Goal: Task Accomplishment & Management: Use online tool/utility

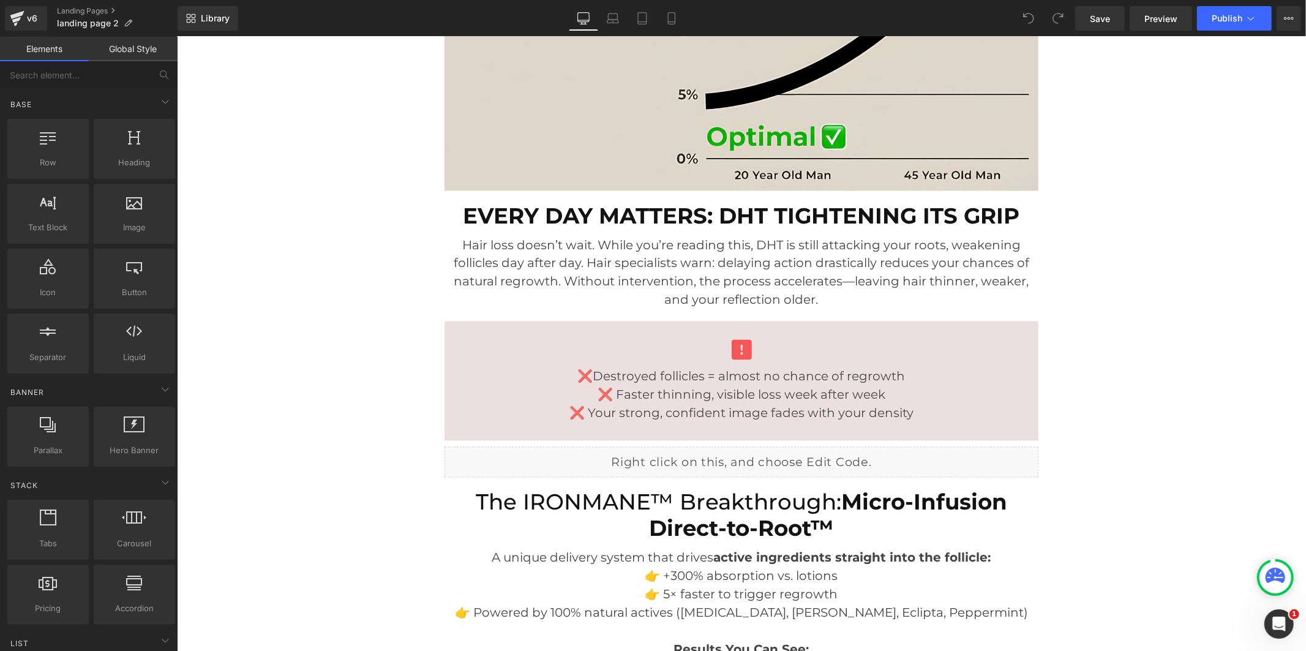
scroll to position [1905, 0]
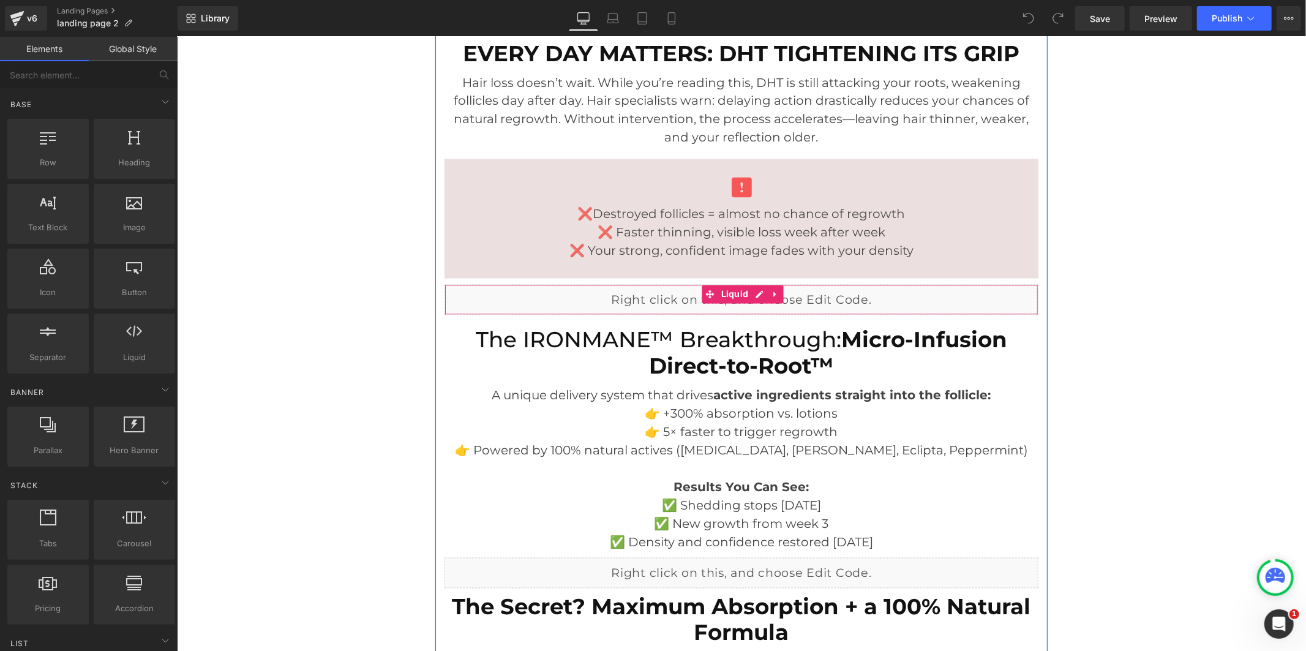
click at [750, 291] on div "Liquid" at bounding box center [741, 299] width 594 height 31
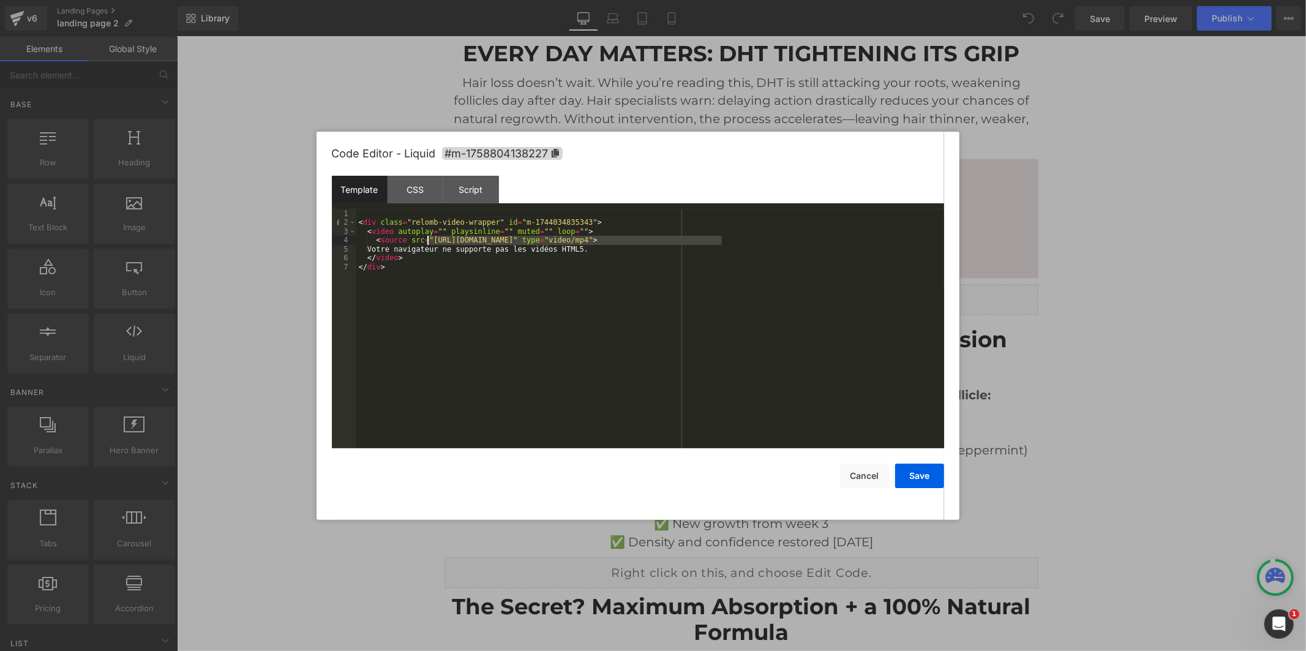
drag, startPoint x: 720, startPoint y: 237, endPoint x: 427, endPoint y: 244, distance: 293.3
click at [427, 244] on div "< div class = "relomb-video-wrapper" id = "m-1744034835343" > < video autoplay …" at bounding box center [650, 337] width 588 height 257
click at [939, 485] on button "Save" at bounding box center [919, 475] width 49 height 24
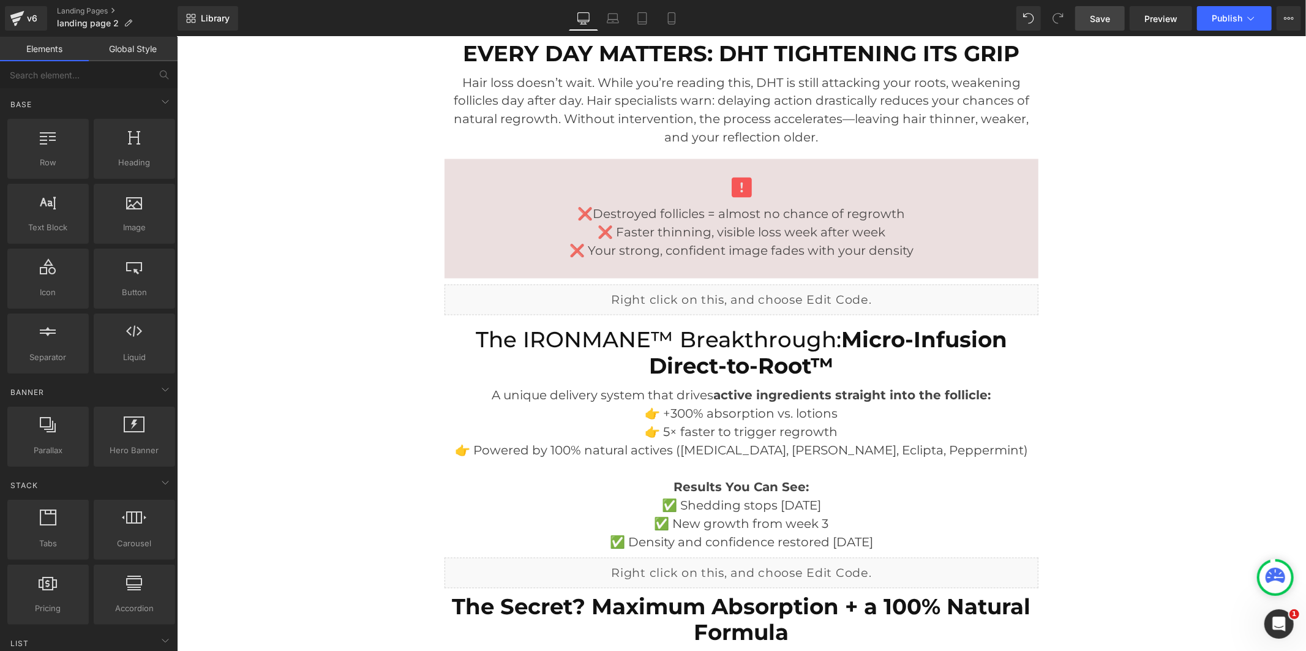
click at [1098, 17] on span "Save" at bounding box center [1100, 18] width 20 height 13
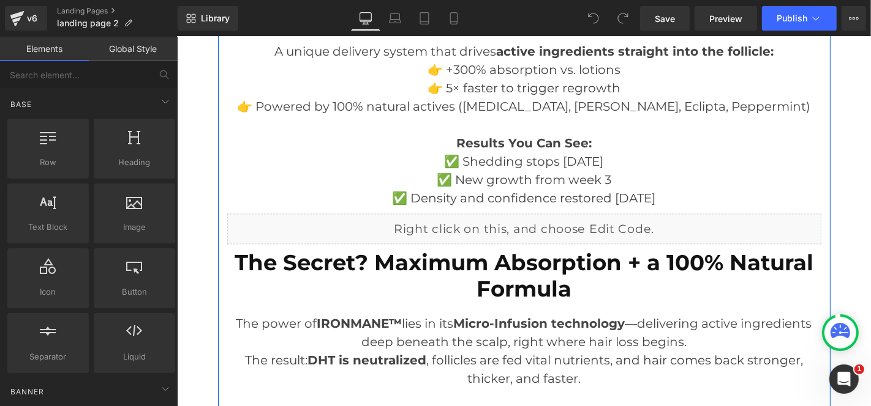
scroll to position [2342, 0]
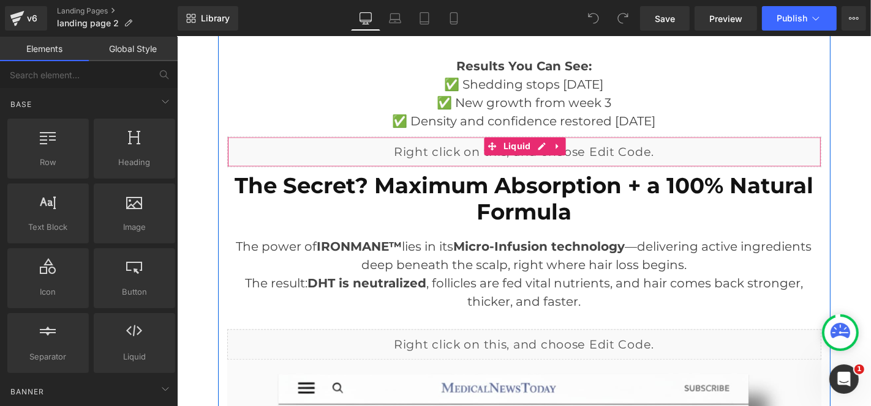
click at [536, 145] on div "Liquid" at bounding box center [524, 151] width 594 height 31
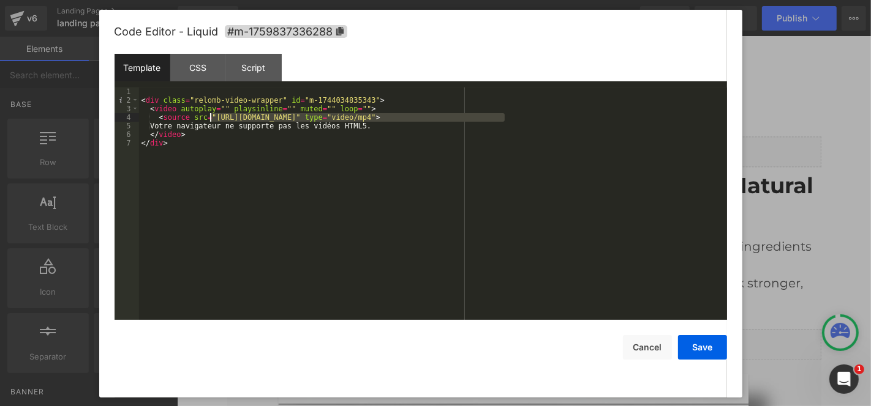
drag, startPoint x: 506, startPoint y: 118, endPoint x: 211, endPoint y: 119, distance: 295.7
click at [211, 119] on div "< div class = "relomb-video-wrapper" id = "m-1744034835343" > < video autoplay …" at bounding box center [433, 213] width 588 height 250
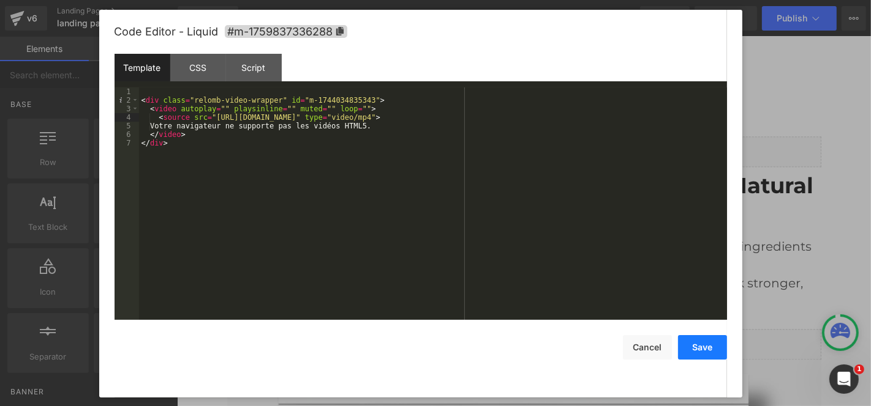
click at [713, 350] on button "Save" at bounding box center [702, 347] width 49 height 24
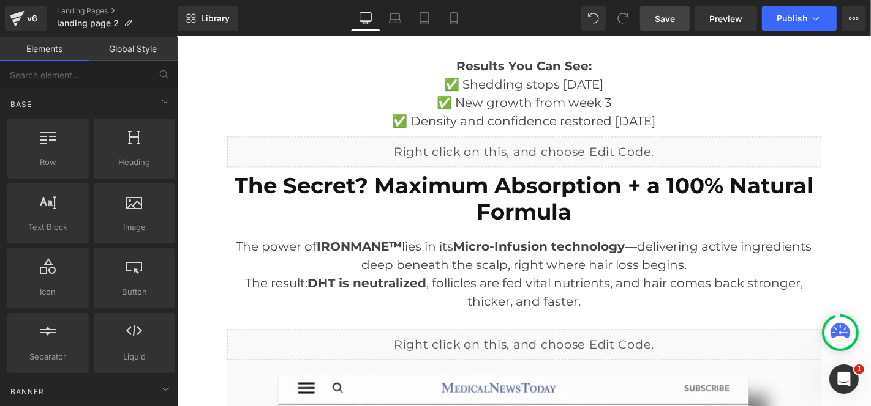
click at [667, 23] on span "Save" at bounding box center [664, 18] width 20 height 13
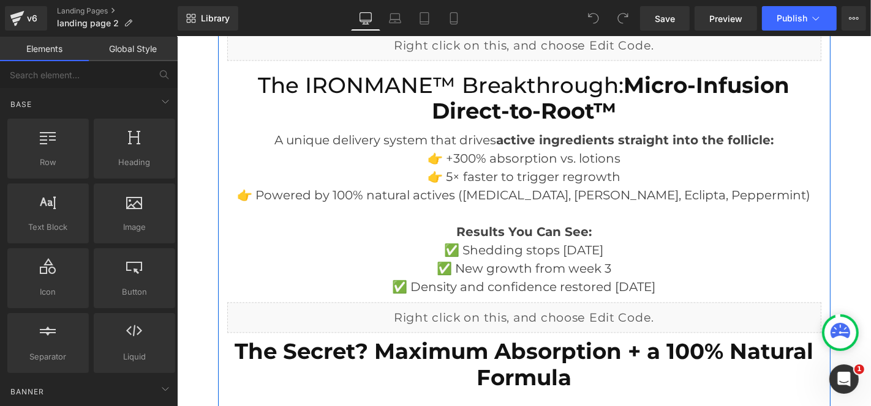
scroll to position [1972, 0]
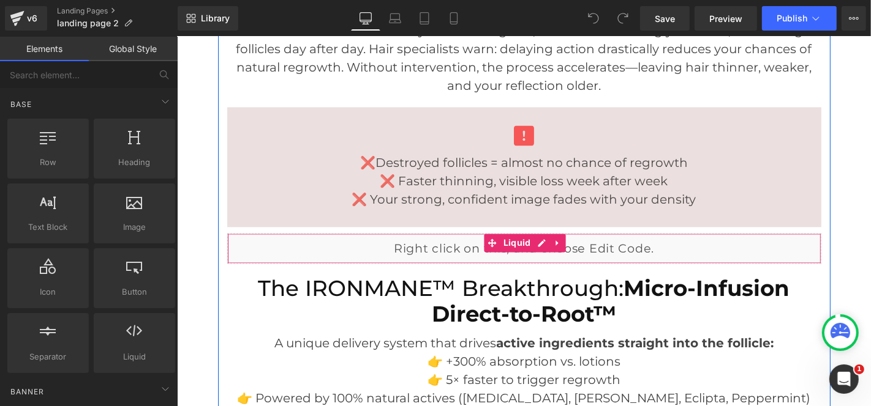
click at [536, 238] on div "Liquid" at bounding box center [524, 248] width 594 height 31
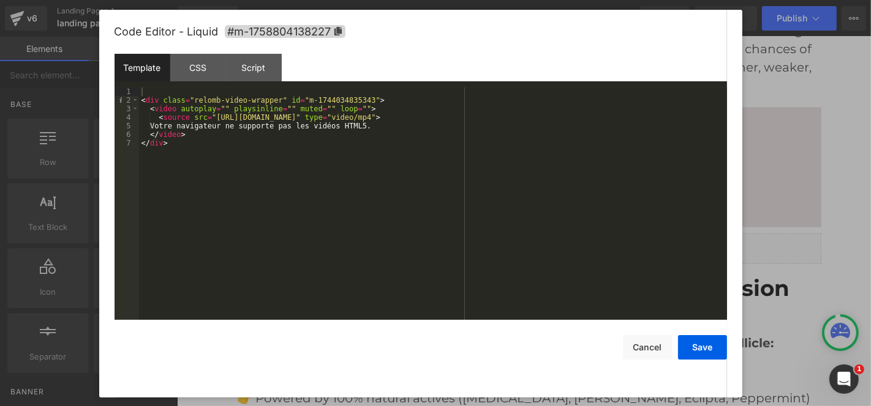
click at [805, 64] on div at bounding box center [435, 203] width 871 height 406
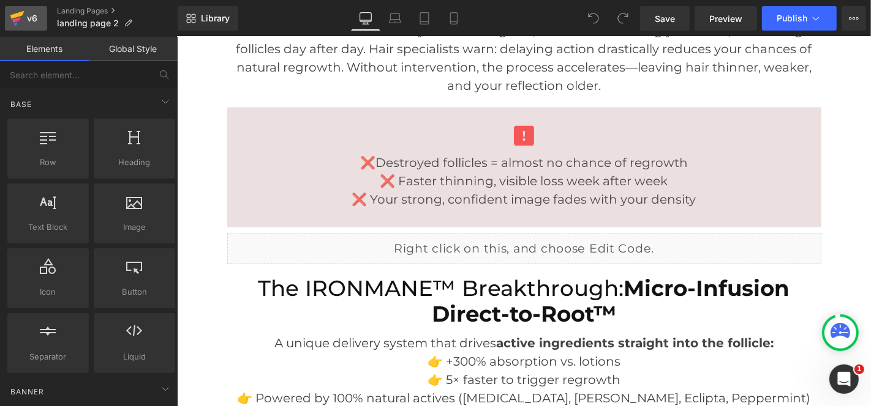
click at [18, 18] on icon at bounding box center [16, 20] width 9 height 6
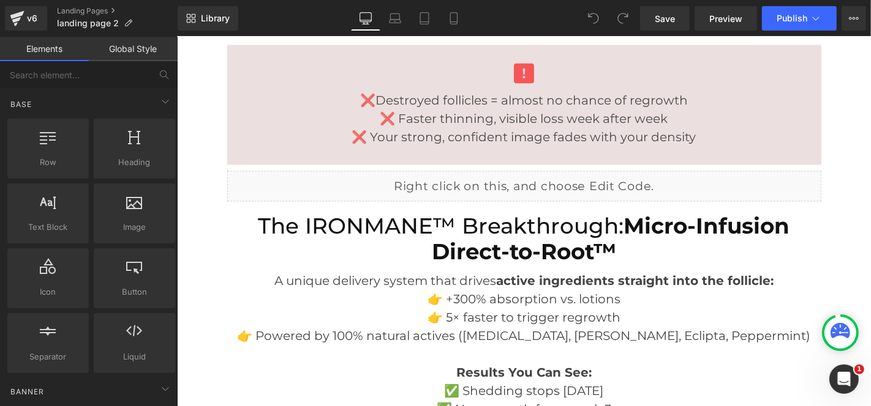
scroll to position [2040, 0]
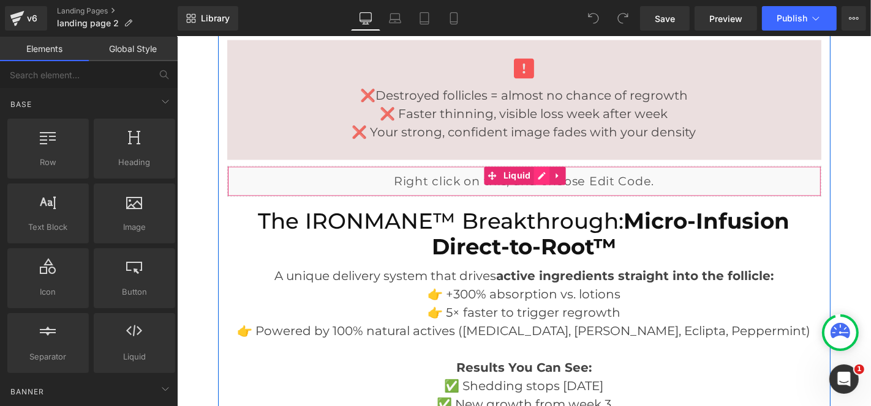
click at [539, 178] on div "Liquid" at bounding box center [524, 180] width 594 height 31
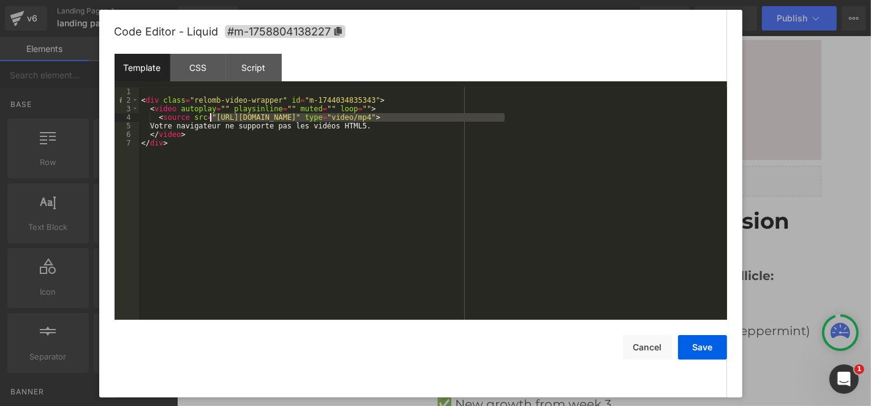
drag, startPoint x: 506, startPoint y: 116, endPoint x: 209, endPoint y: 118, distance: 297.5
click at [209, 118] on div "< div class = "relomb-video-wrapper" id = "m-1744034835343" > < video autoplay …" at bounding box center [433, 213] width 588 height 250
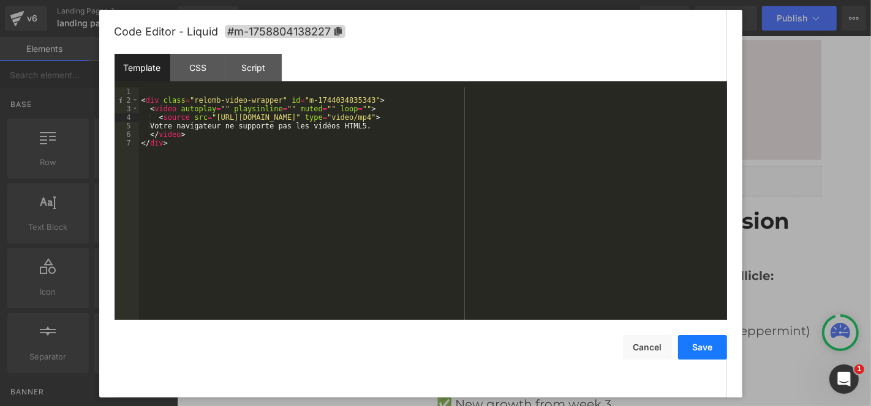
click at [710, 352] on button "Save" at bounding box center [702, 347] width 49 height 24
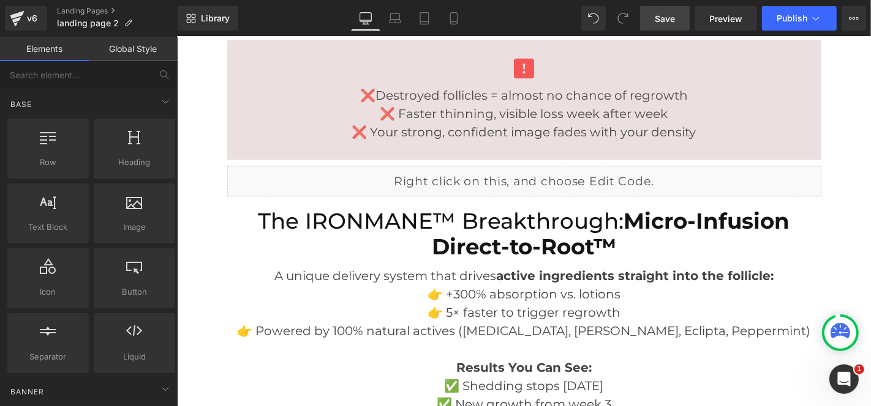
click at [666, 17] on span "Save" at bounding box center [664, 18] width 20 height 13
click at [800, 16] on span "Publish" at bounding box center [791, 18] width 31 height 10
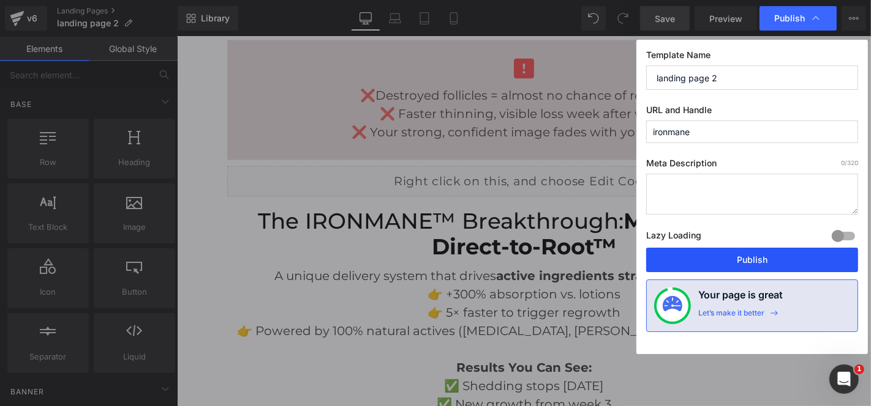
drag, startPoint x: 722, startPoint y: 254, endPoint x: 541, endPoint y: 197, distance: 189.4
click at [722, 254] on button "Publish" at bounding box center [752, 260] width 212 height 24
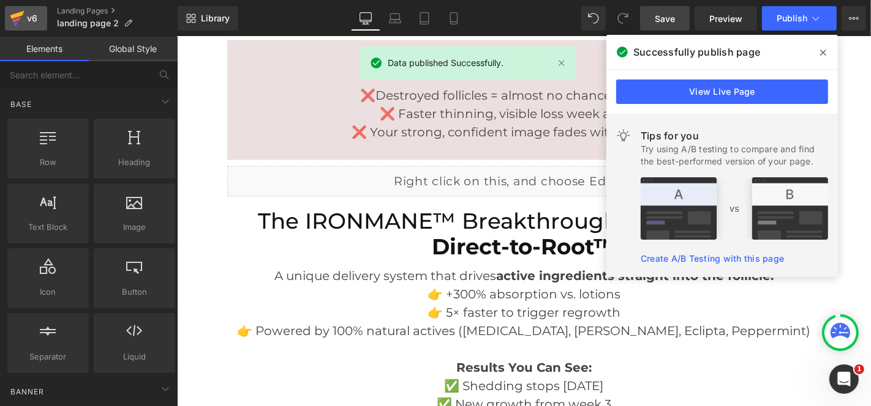
click at [10, 18] on icon at bounding box center [17, 18] width 15 height 31
